Goal: Information Seeking & Learning: Understand process/instructions

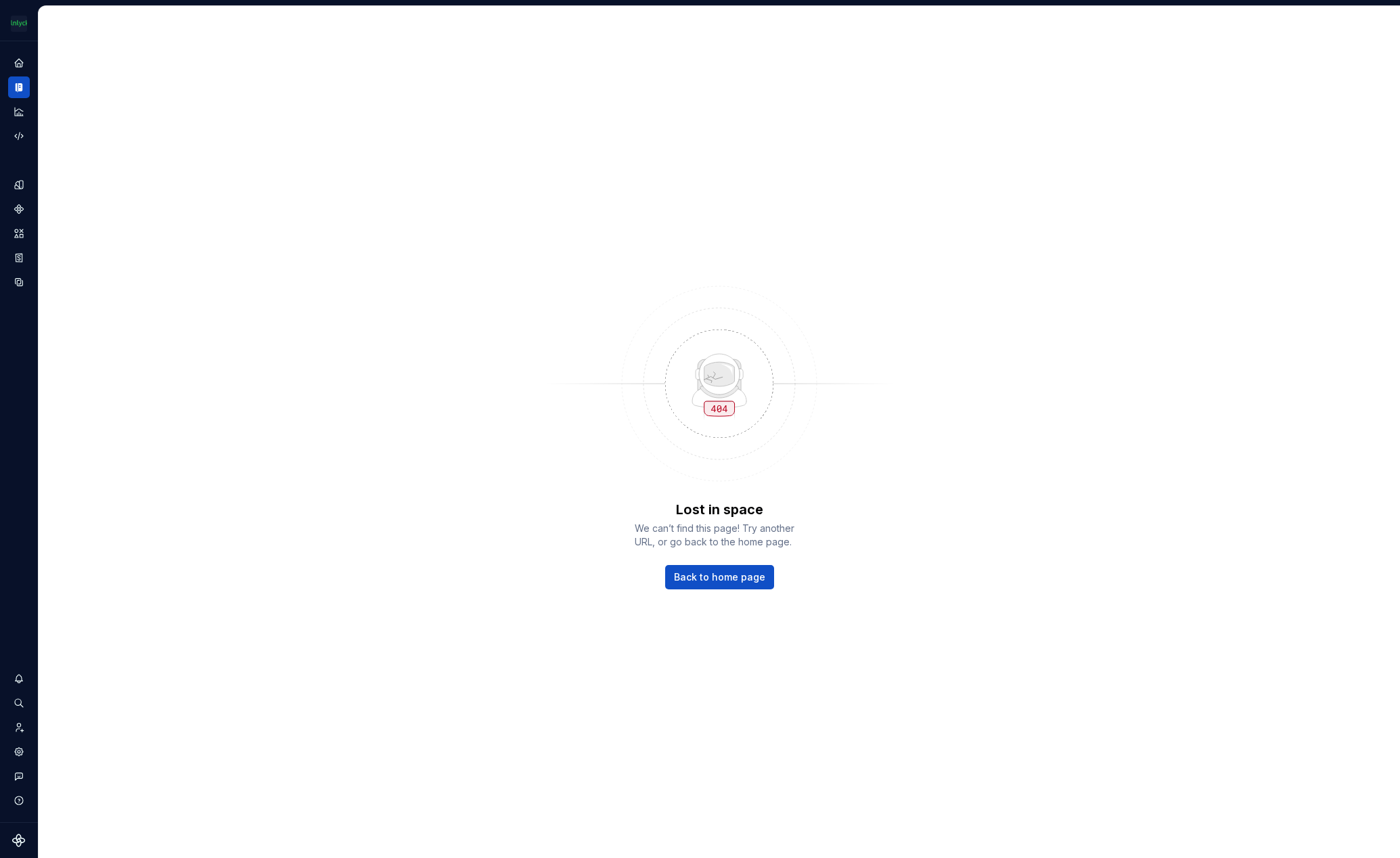
drag, startPoint x: 13, startPoint y: 85, endPoint x: 87, endPoint y: 89, distance: 74.1
click at [14, 85] on icon "Documentation" at bounding box center [19, 88] width 11 height 11
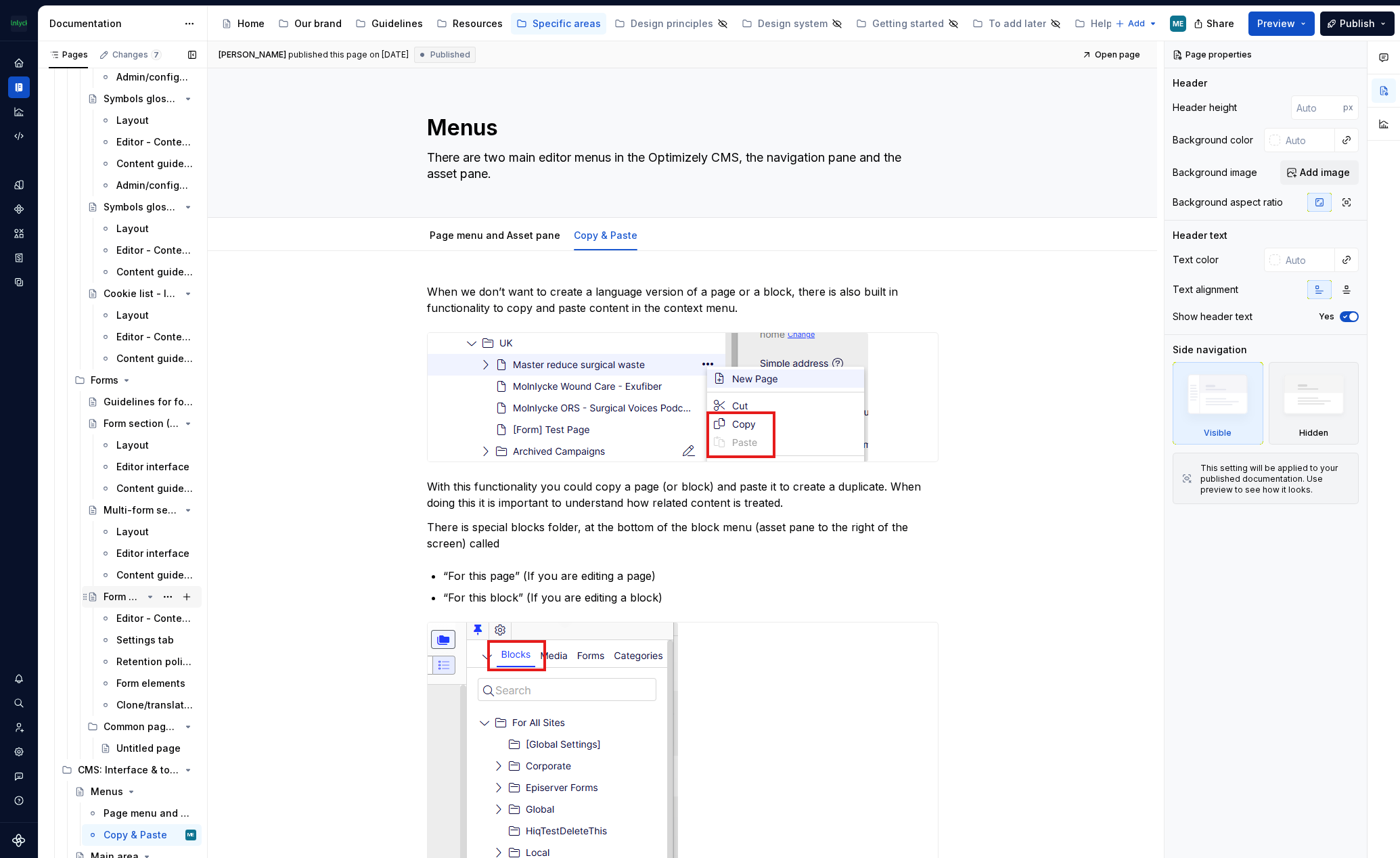
scroll to position [4175, 0]
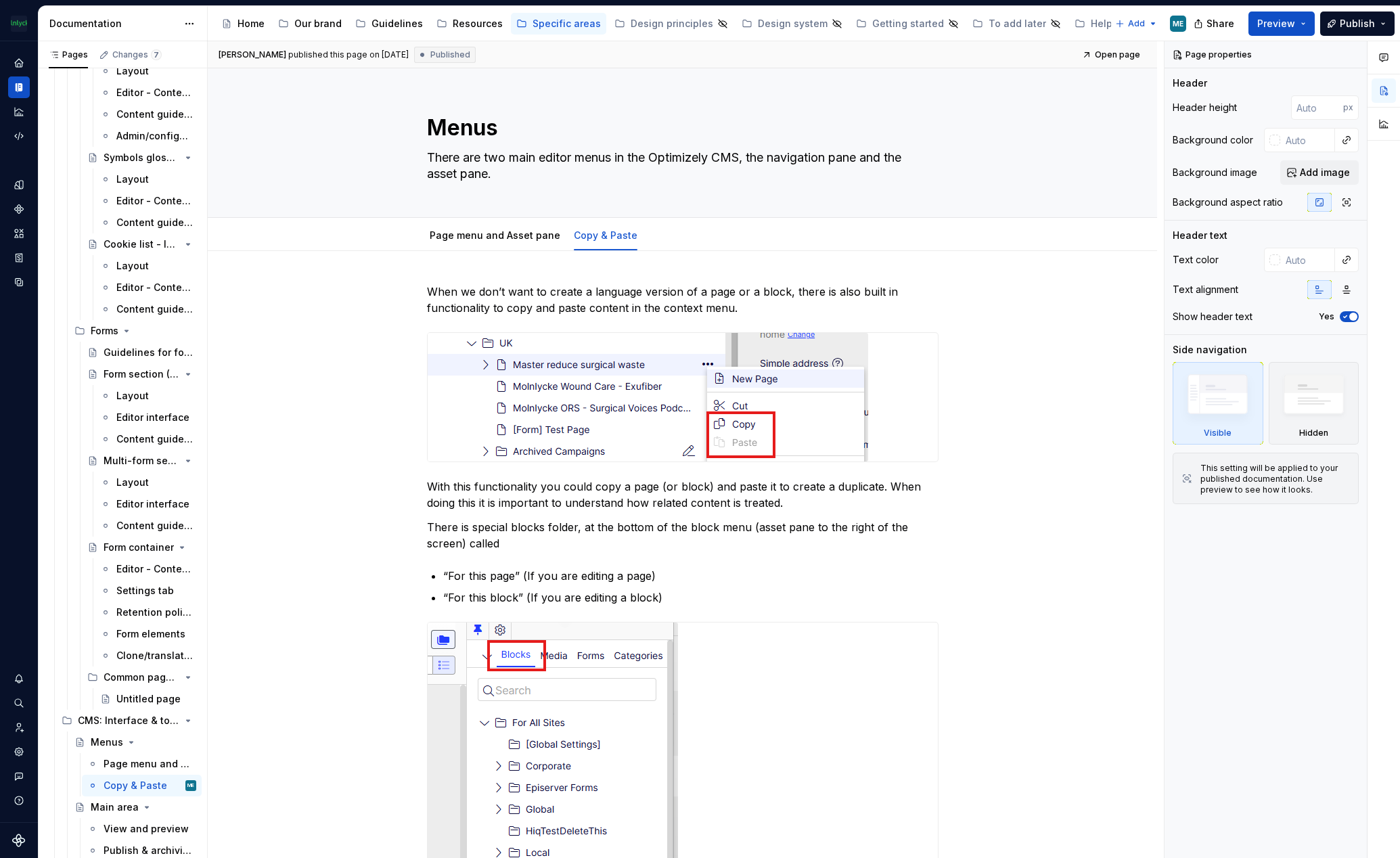
click at [148, 634] on div "Form elements" at bounding box center [151, 634] width 69 height 14
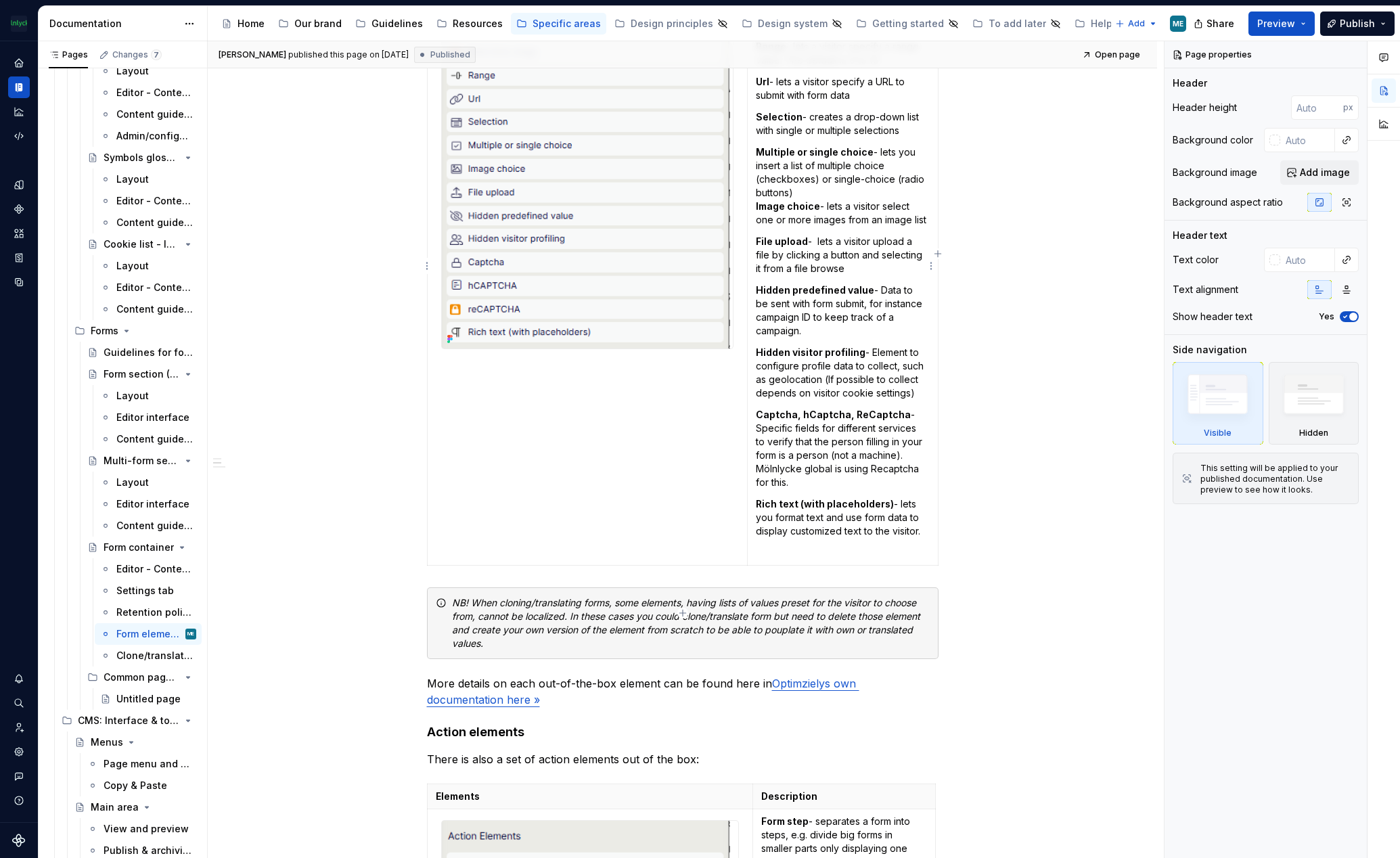
scroll to position [531, 0]
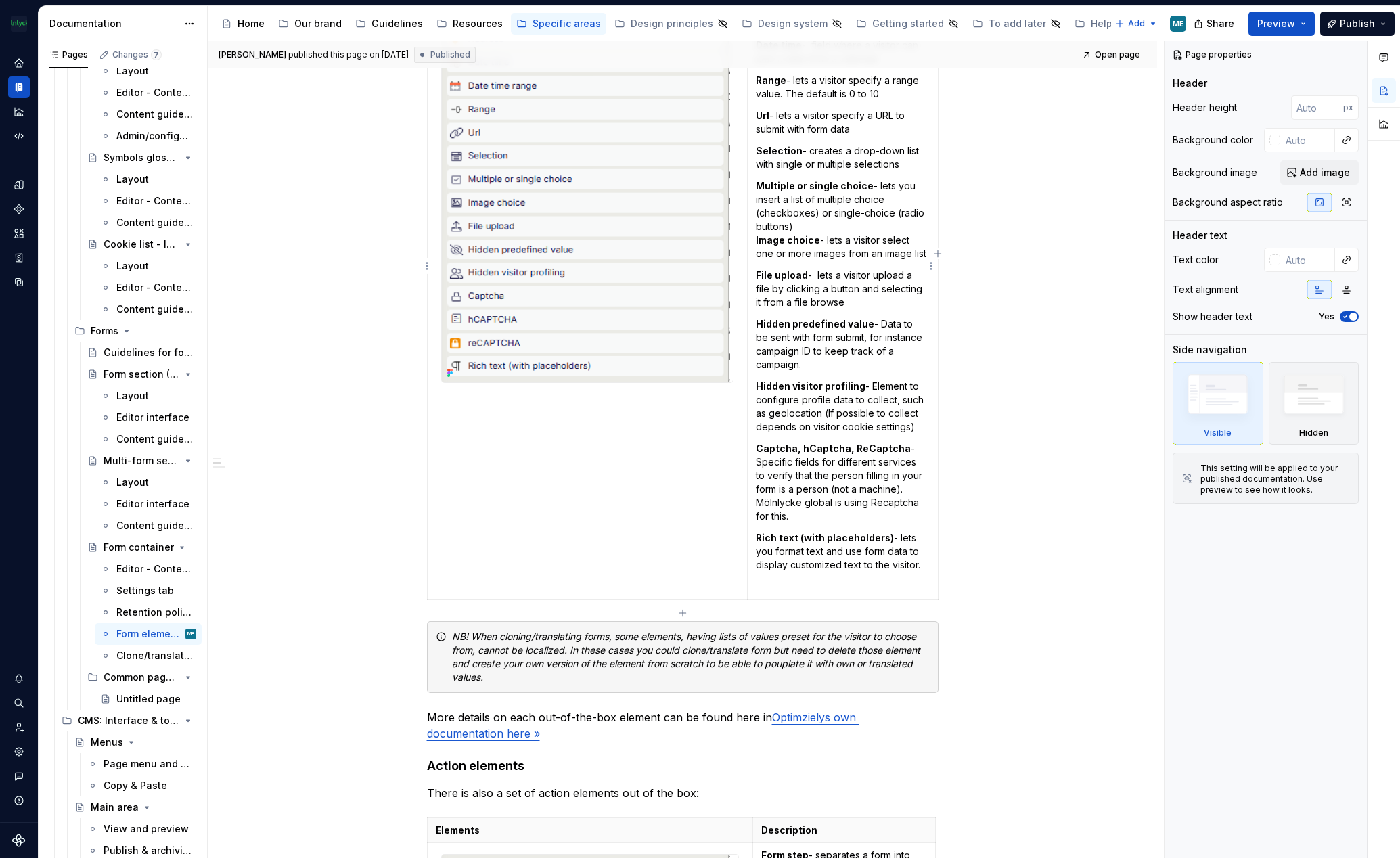
click at [829, 517] on p "Captcha, hCaptcha, ReCaptcha - Specific fields for different services to verify…" at bounding box center [842, 482] width 174 height 81
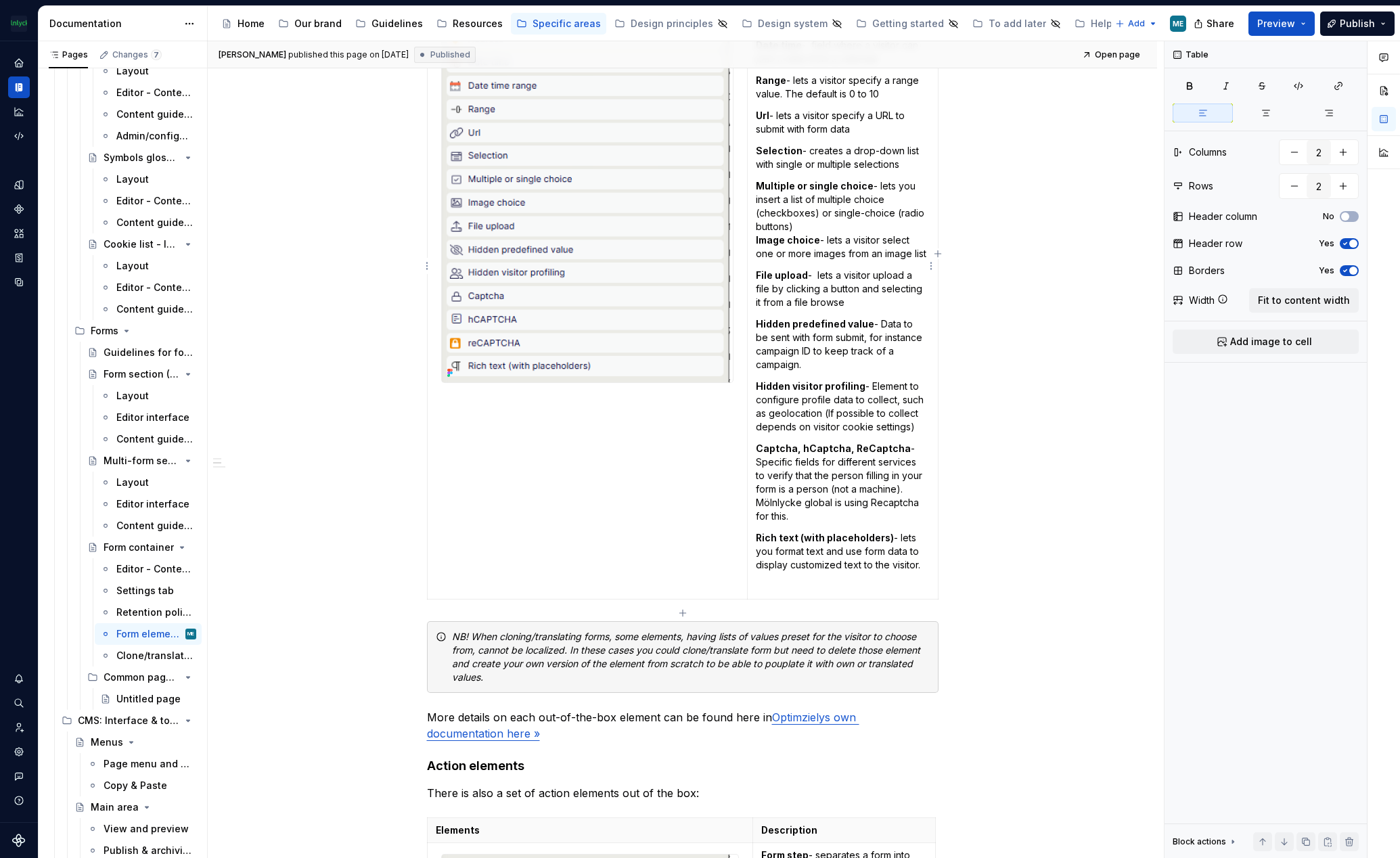
type textarea "*"
click at [814, 523] on p "Captcha, hCaptcha, ReCaptcha - Specific fields for different services to verify…" at bounding box center [842, 482] width 174 height 81
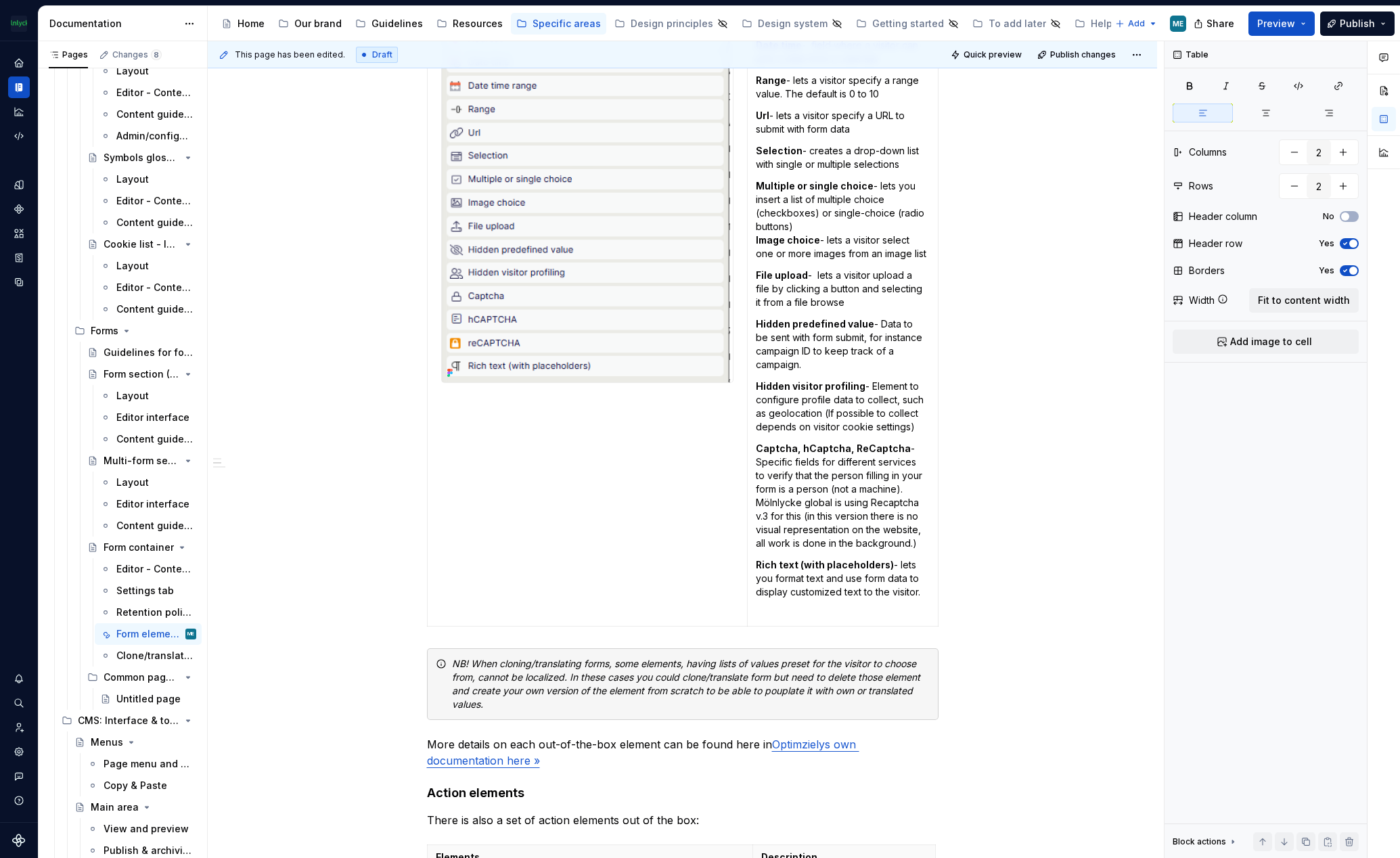
click at [817, 521] on p "Captcha, hCaptcha, ReCaptcha - Specific fields for different services to verify…" at bounding box center [842, 496] width 174 height 108
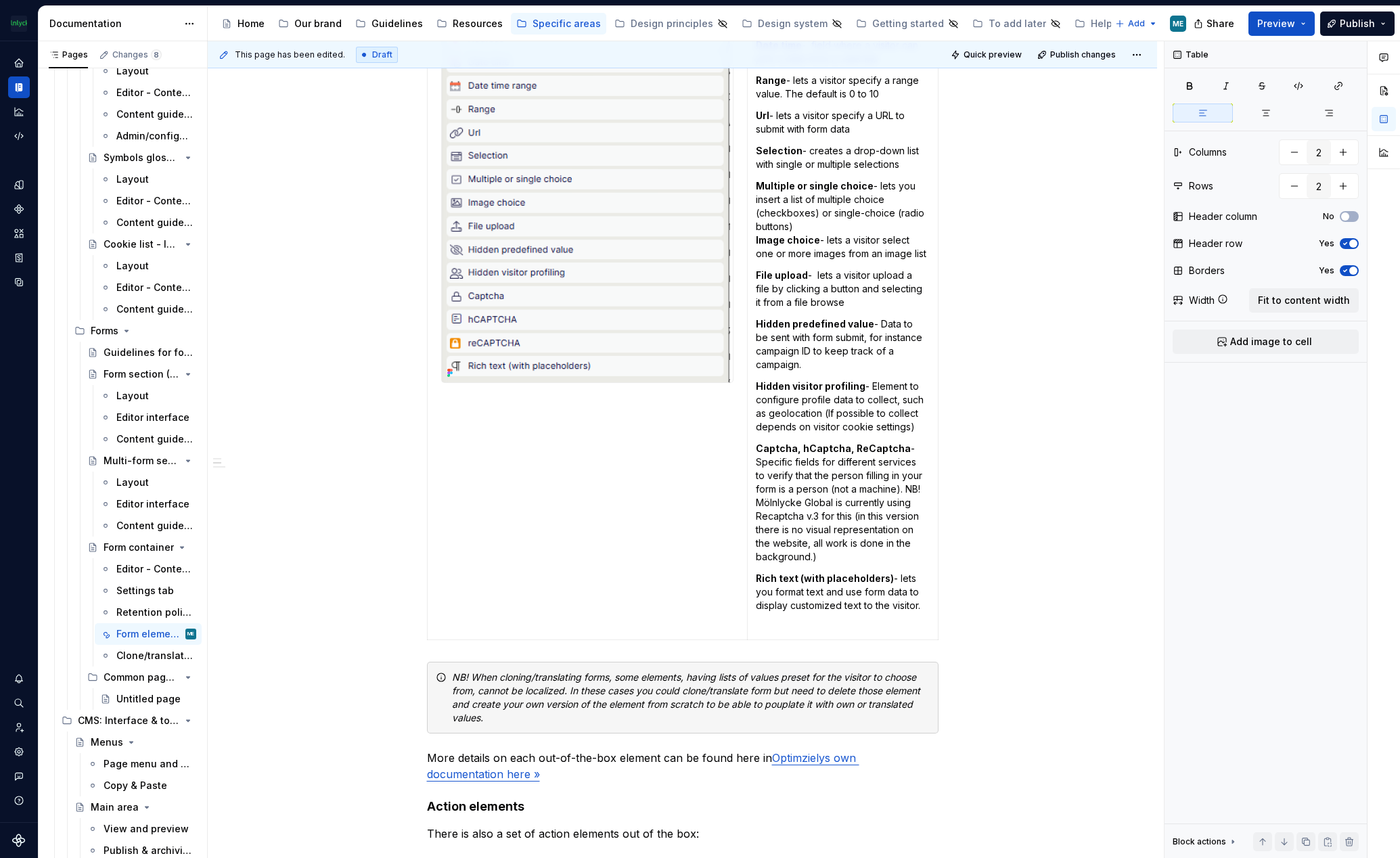
click at [905, 500] on p "Captcha, hCaptcha, ReCaptcha - Specific fields for different services to verify…" at bounding box center [842, 503] width 174 height 122
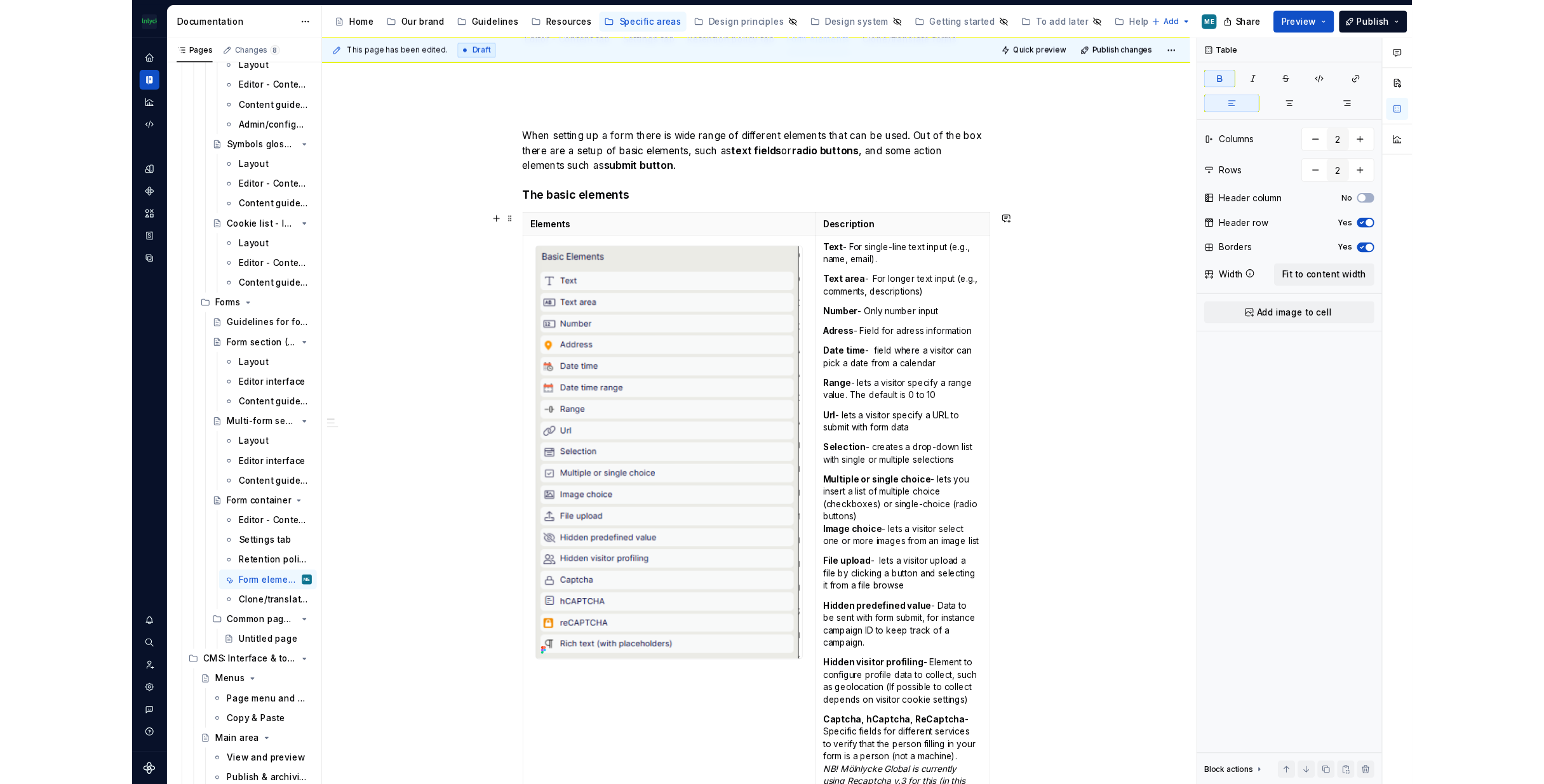
scroll to position [0, 0]
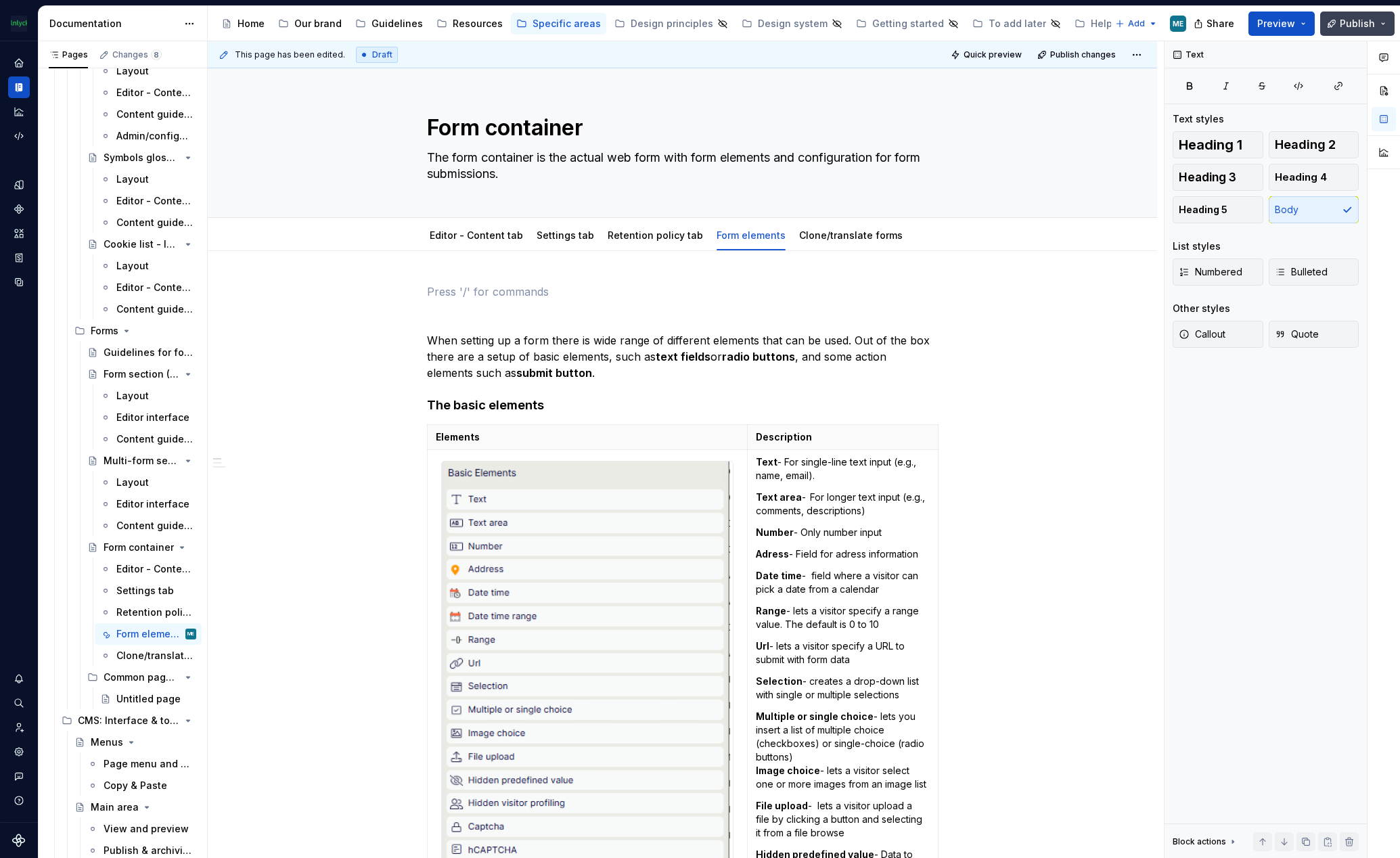
click at [1368, 26] on span "Publish" at bounding box center [1357, 24] width 35 height 14
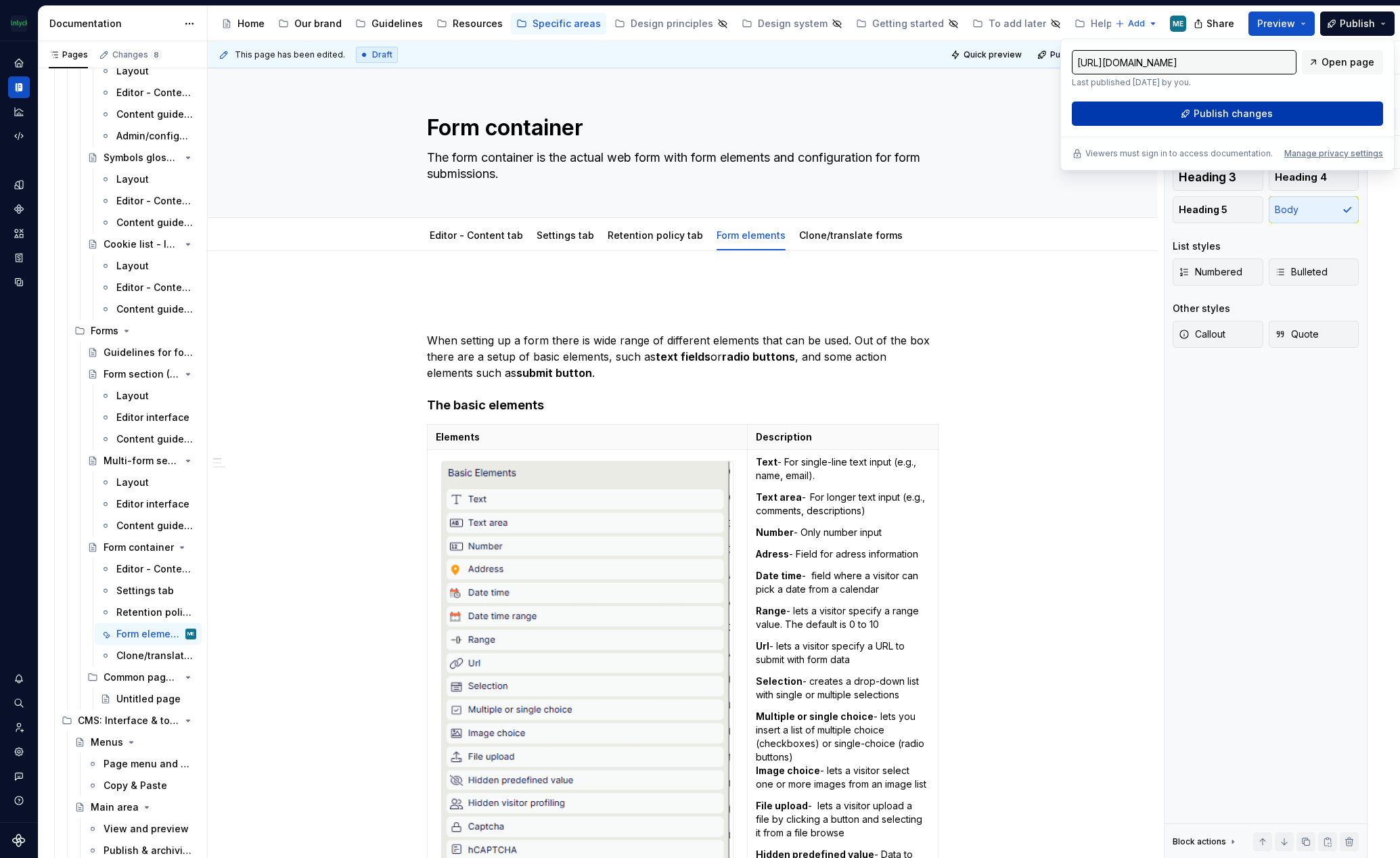
click at [1229, 117] on span "Publish changes" at bounding box center [1233, 114] width 79 height 14
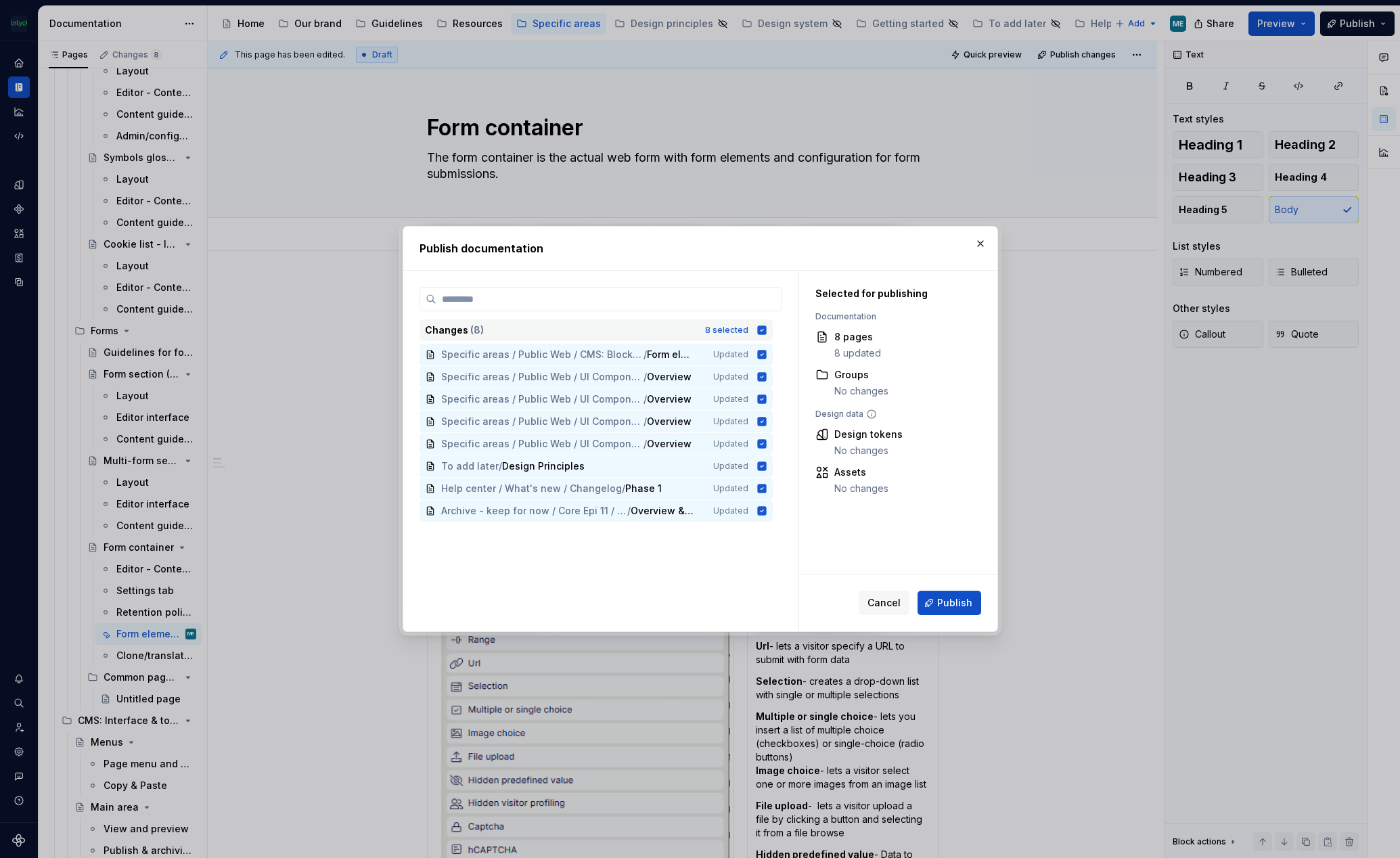
click at [763, 328] on icon at bounding box center [761, 330] width 9 height 9
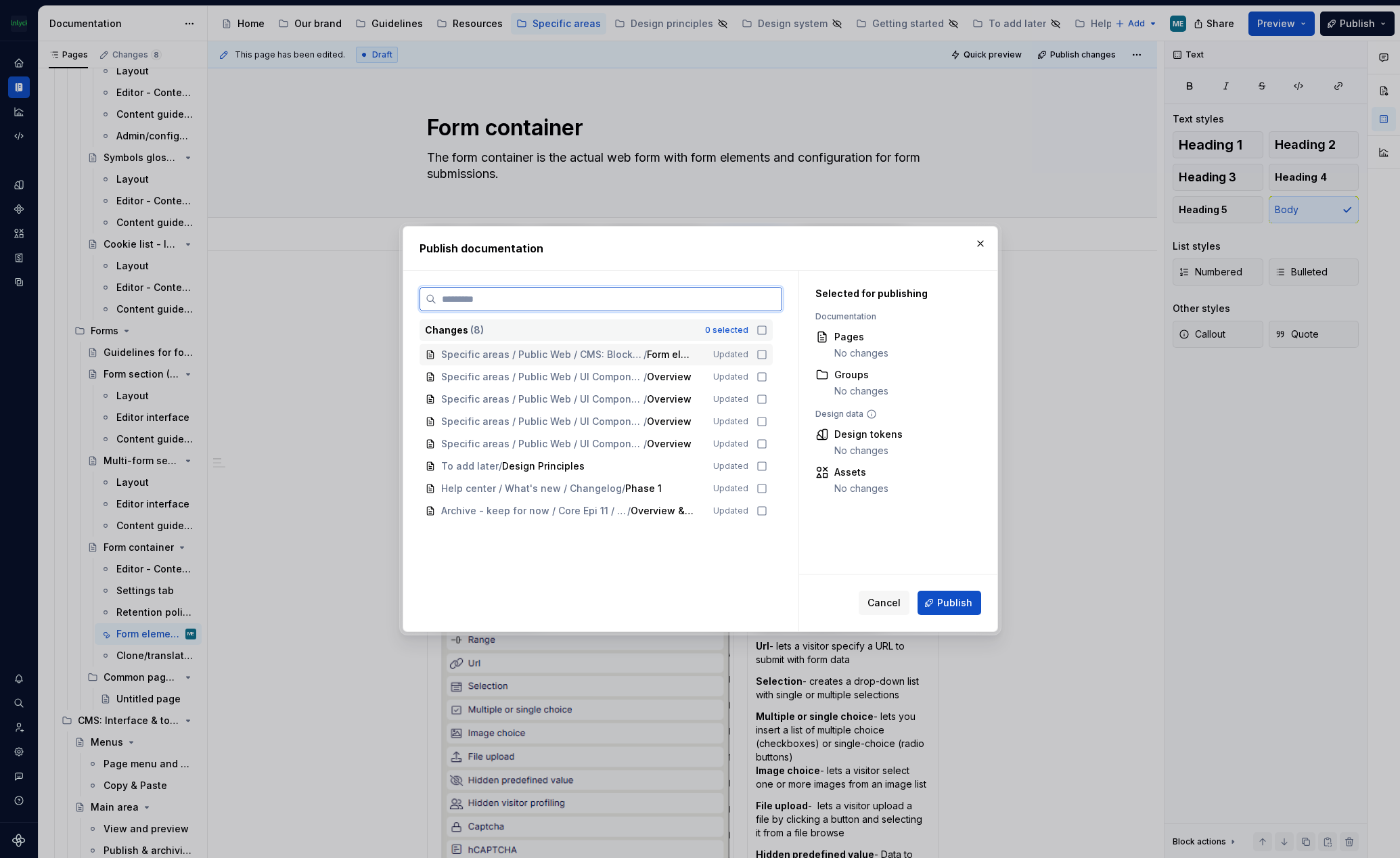
click at [761, 356] on icon at bounding box center [762, 355] width 11 height 11
click at [947, 601] on span "Publish" at bounding box center [954, 603] width 35 height 14
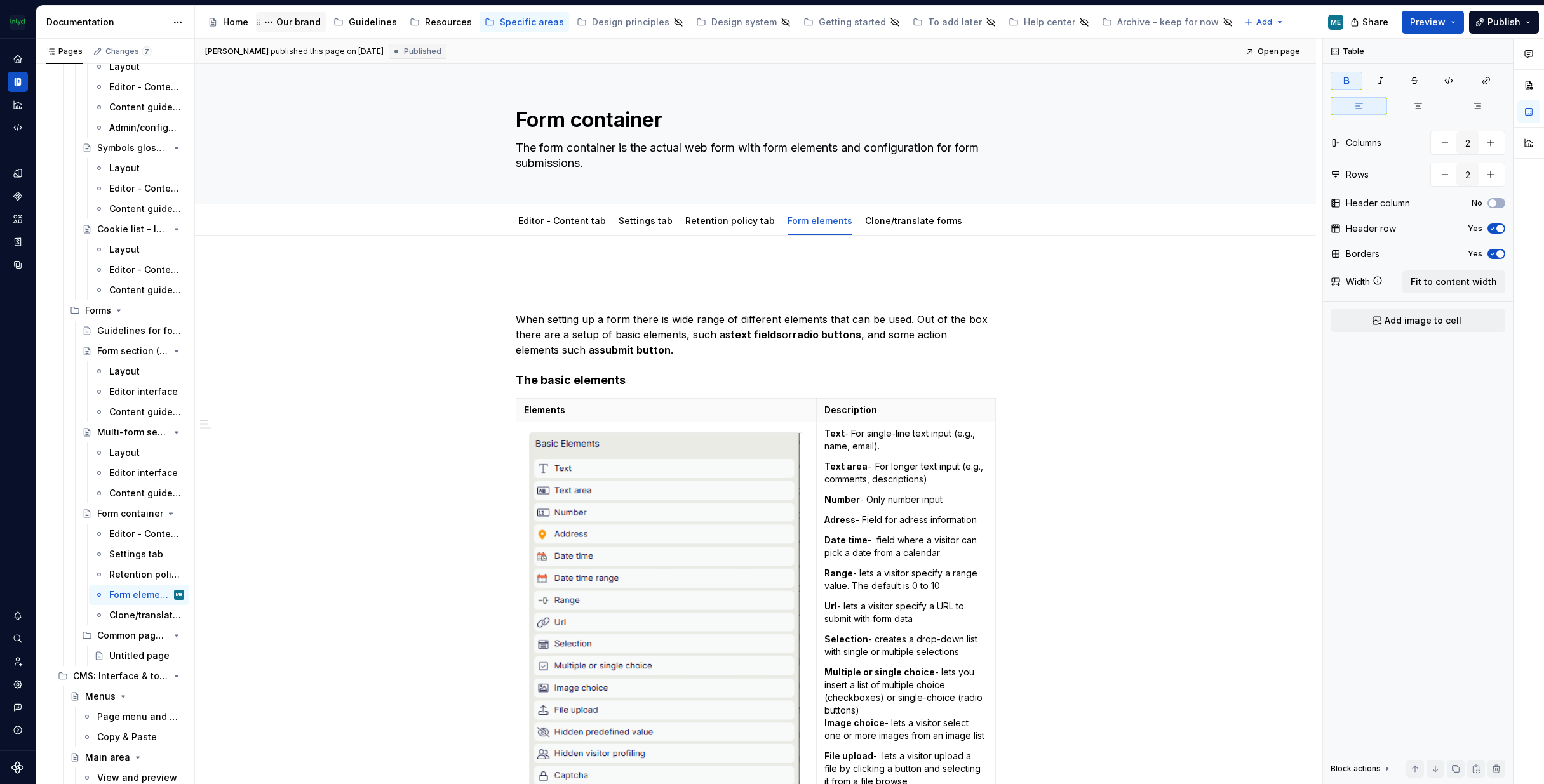
type textarea "*"
